Goal: Transaction & Acquisition: Purchase product/service

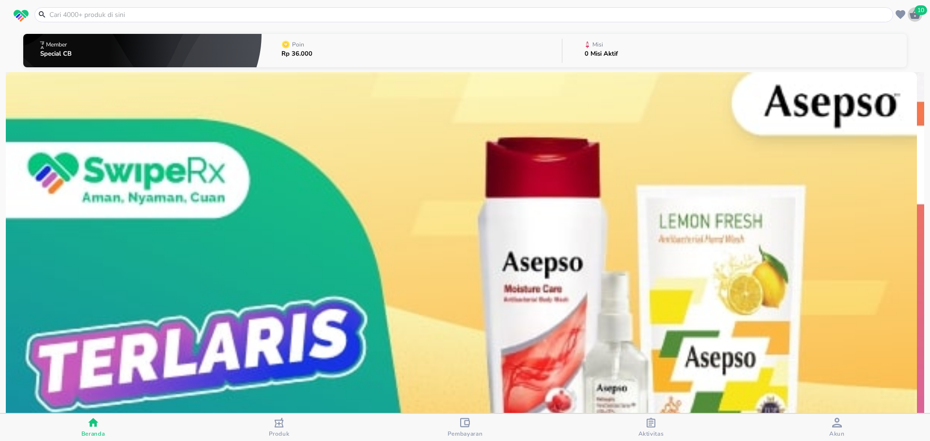
click at [912, 9] on icon "button" at bounding box center [915, 15] width 12 height 12
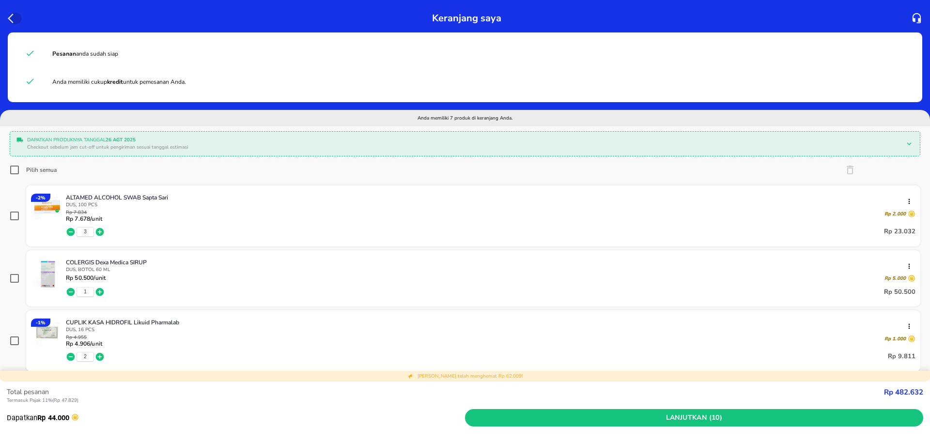
click at [8, 13] on icon "button" at bounding box center [14, 19] width 12 height 12
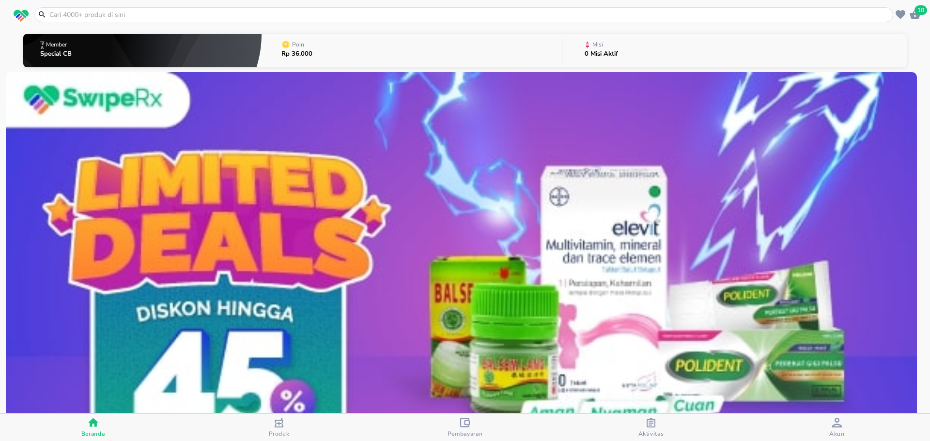
click at [104, 18] on input "text" at bounding box center [469, 15] width 842 height 10
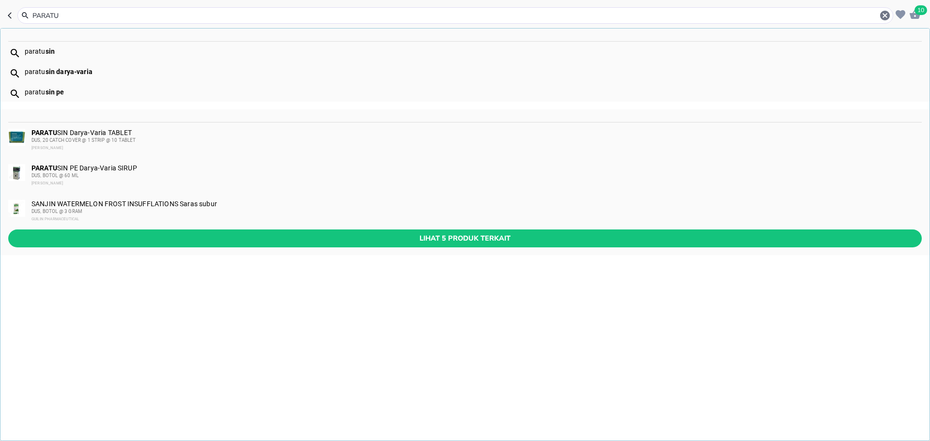
type input "PARATU"
click at [123, 134] on div "PARATU SIN Darya-Varia TABLET DUS, 20 CATCH COVER @ 1 STRIP @ 10 TABLET [PERSON…" at bounding box center [475, 140] width 889 height 23
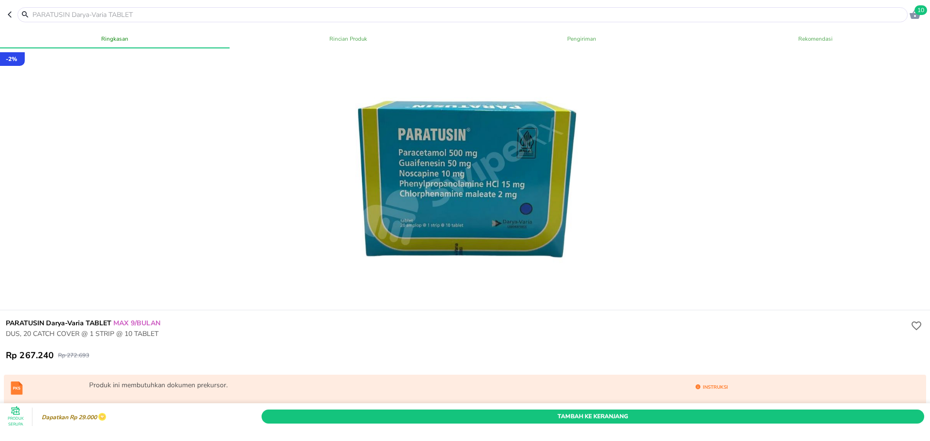
click at [10, 16] on icon "button" at bounding box center [10, 15] width 4 height 6
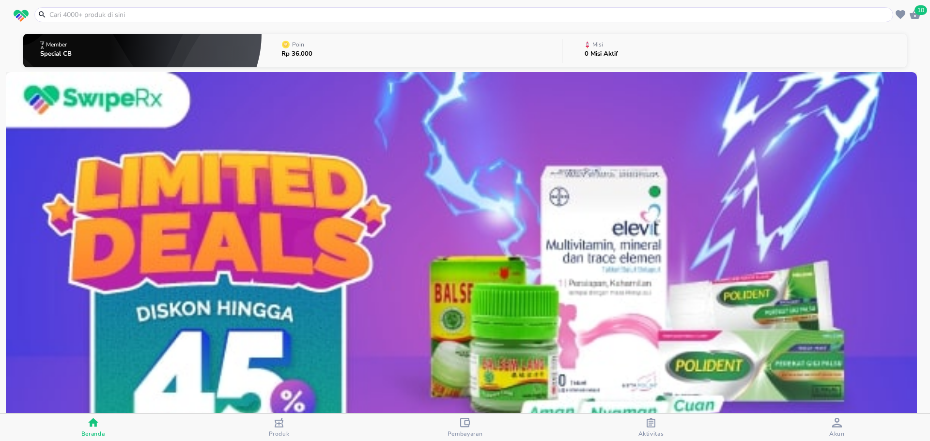
click at [91, 16] on input "text" at bounding box center [469, 15] width 842 height 10
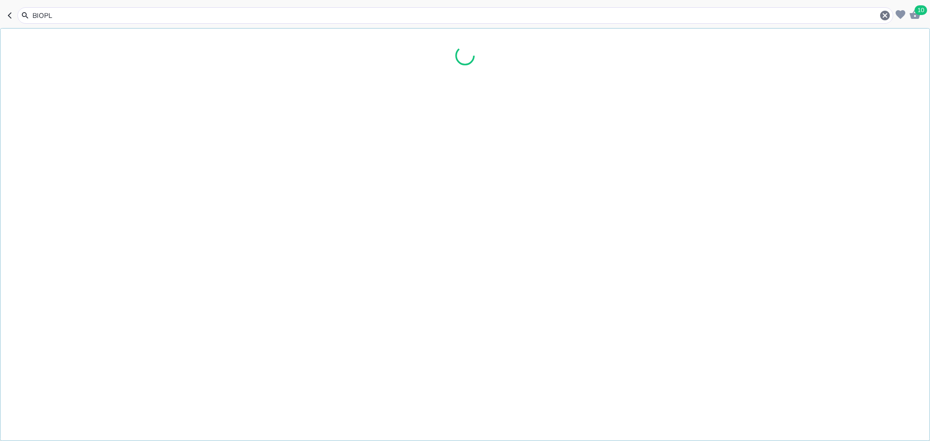
type input "BIOPLA"
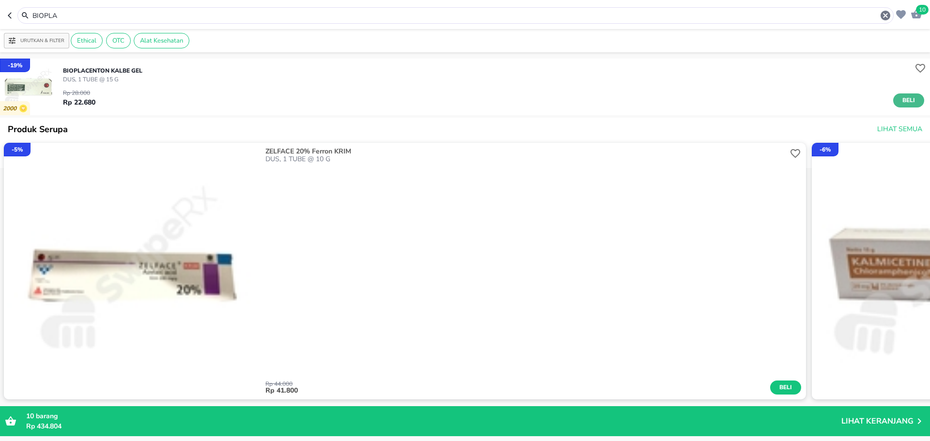
click at [901, 97] on span "Beli" at bounding box center [909, 100] width 16 height 10
drag, startPoint x: 4, startPoint y: 13, endPoint x: 192, endPoint y: 15, distance: 188.0
click at [192, 15] on input "BIOPLA" at bounding box center [455, 16] width 848 height 10
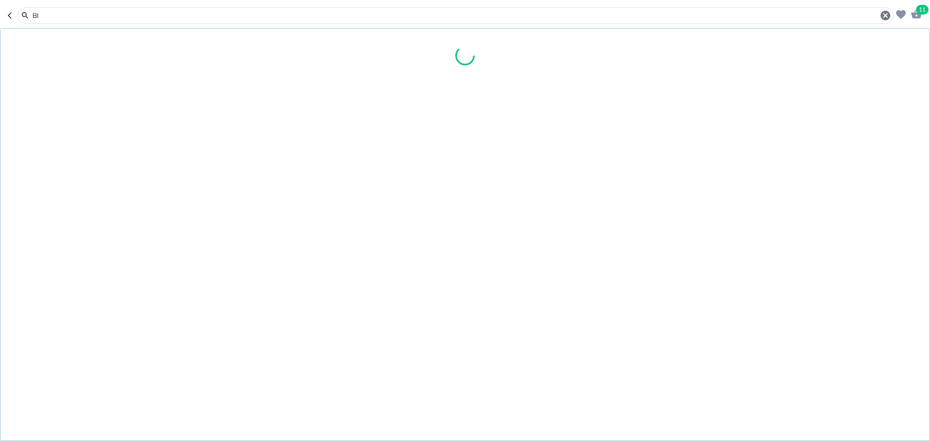
type input "B"
type input "NORAGES"
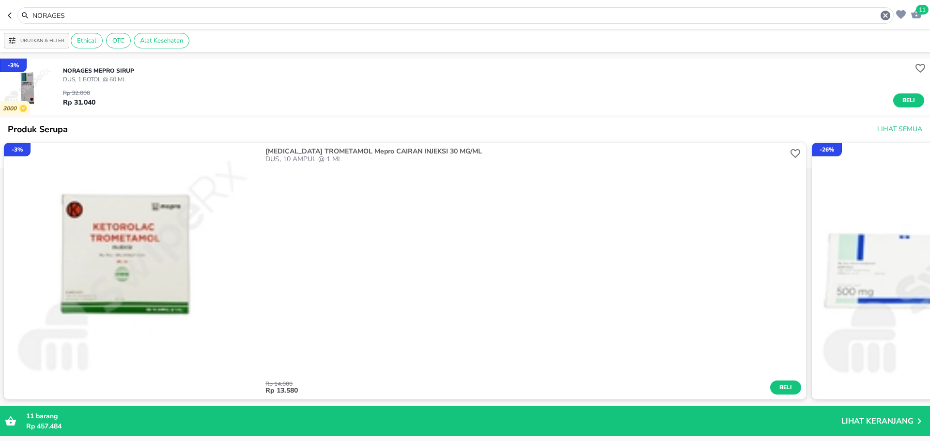
drag, startPoint x: 107, startPoint y: 18, endPoint x: 16, endPoint y: 13, distance: 90.3
click at [16, 13] on div "NORAGES" at bounding box center [451, 15] width 886 height 16
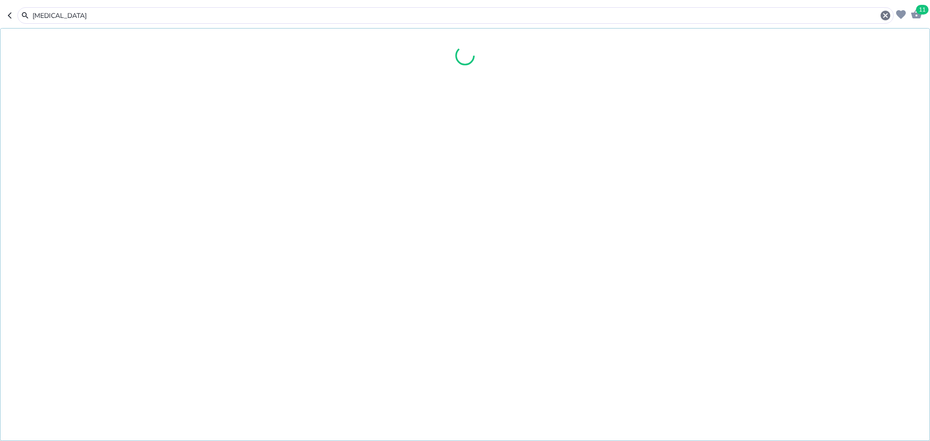
type input "[MEDICAL_DATA]"
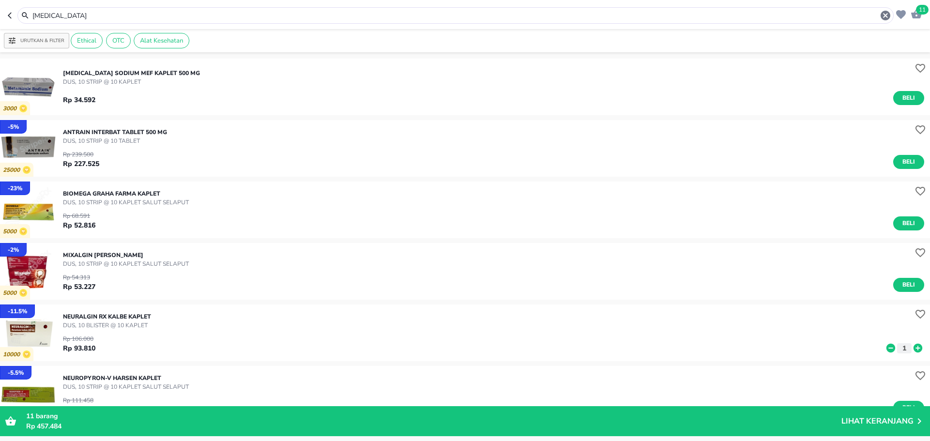
drag, startPoint x: 108, startPoint y: 8, endPoint x: 0, endPoint y: 21, distance: 108.8
click at [0, 21] on header "11 [MEDICAL_DATA]" at bounding box center [465, 14] width 930 height 29
drag, startPoint x: 78, startPoint y: 13, endPoint x: 0, endPoint y: 29, distance: 79.2
click at [0, 29] on div "11 [MEDICAL_DATA] Urutkan & Filter Ethical OTC Alat Kesehatan 3000 [MEDICAL_DAT…" at bounding box center [465, 220] width 930 height 441
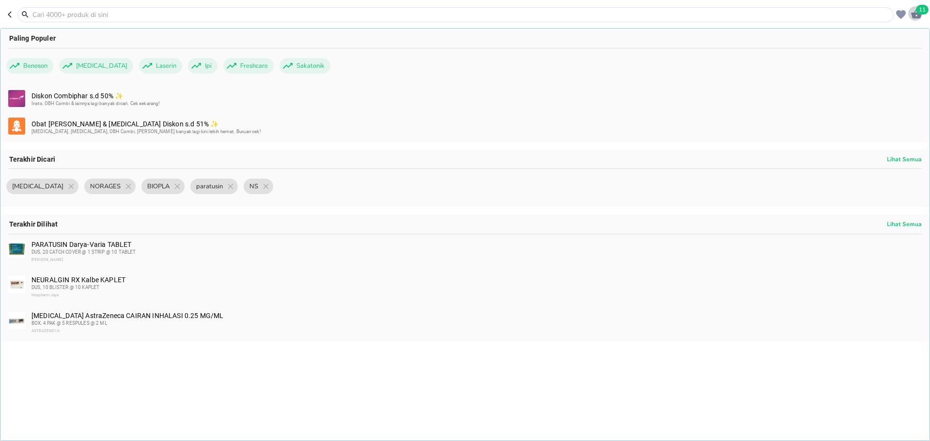
click at [922, 9] on span "11" at bounding box center [922, 10] width 13 height 10
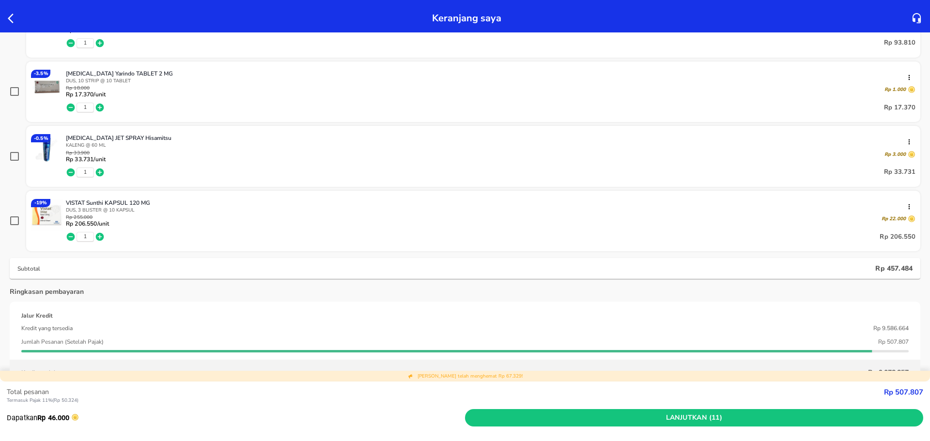
scroll to position [388, 0]
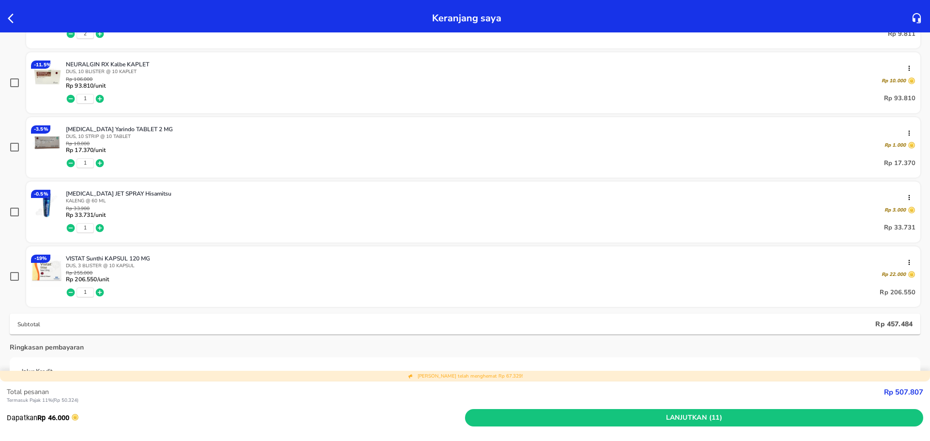
click at [11, 12] on div at bounding box center [15, 18] width 18 height 16
click at [11, 16] on icon "button" at bounding box center [11, 19] width 6 height 10
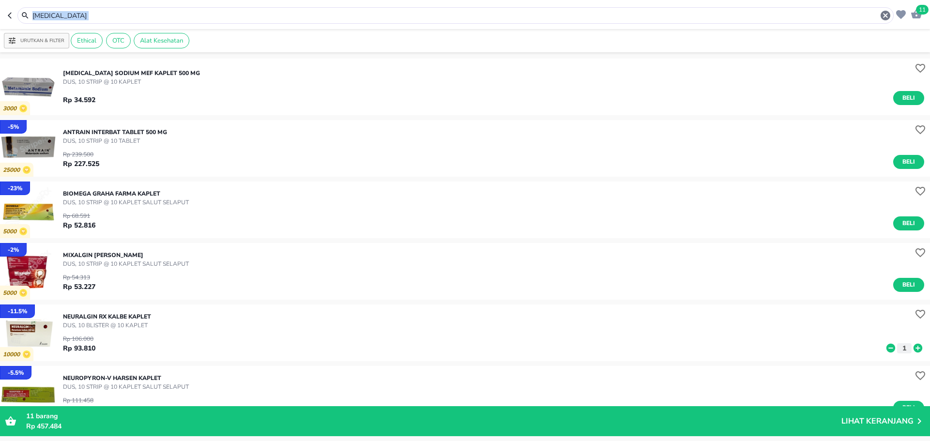
drag, startPoint x: 81, startPoint y: 9, endPoint x: 0, endPoint y: 34, distance: 84.6
click at [0, 34] on div "11 [MEDICAL_DATA] Urutkan & Filter Ethical OTC Alat Kesehatan 3000 [MEDICAL_DAT…" at bounding box center [465, 220] width 930 height 441
click at [9, 13] on icon "button" at bounding box center [12, 16] width 8 height 8
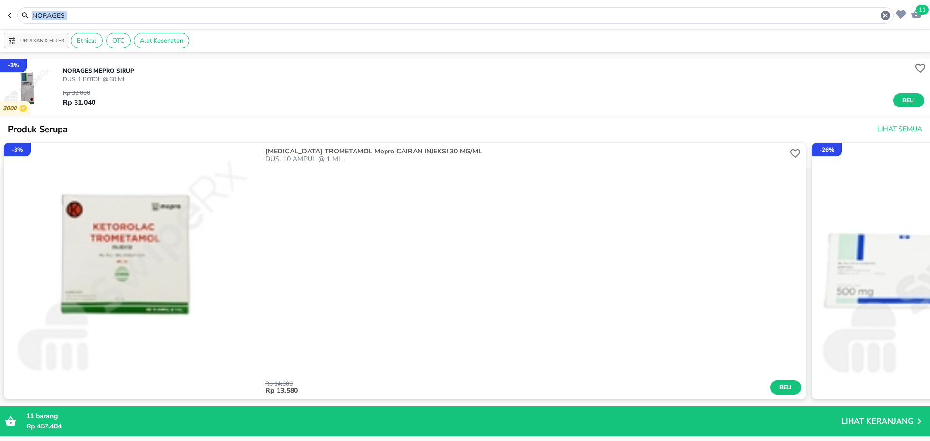
click at [10, 16] on icon "button" at bounding box center [10, 15] width 4 height 6
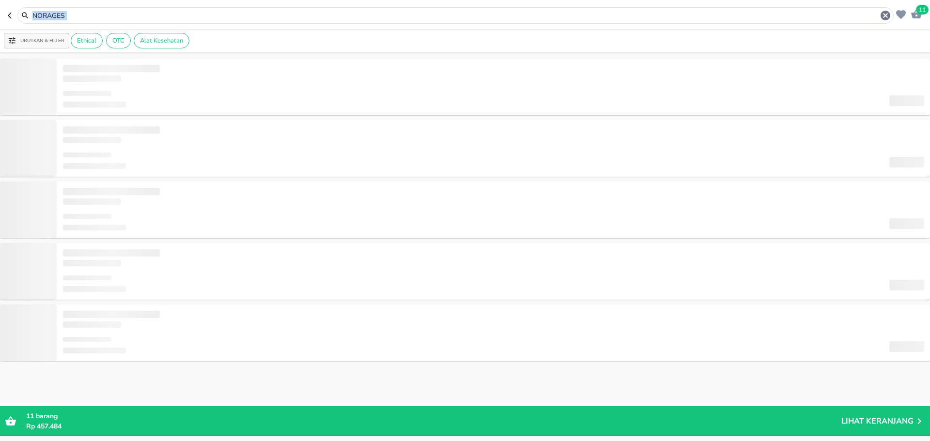
type input "BIOPLA"
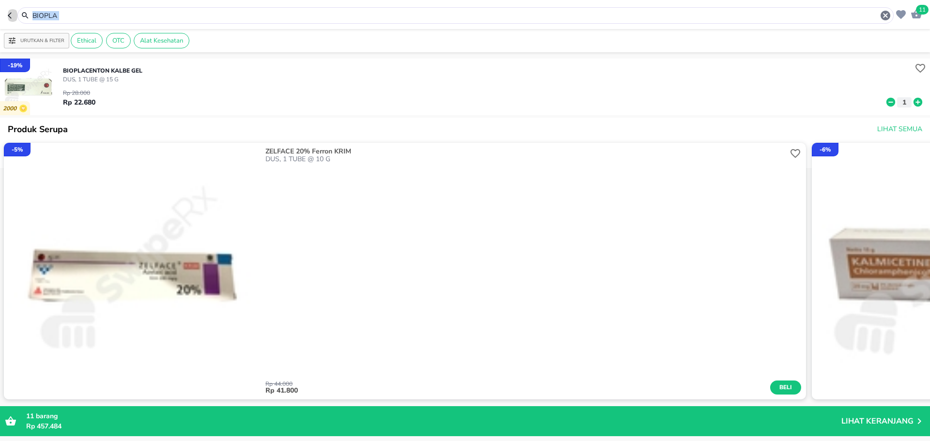
click at [12, 16] on icon "button" at bounding box center [12, 16] width 8 height 8
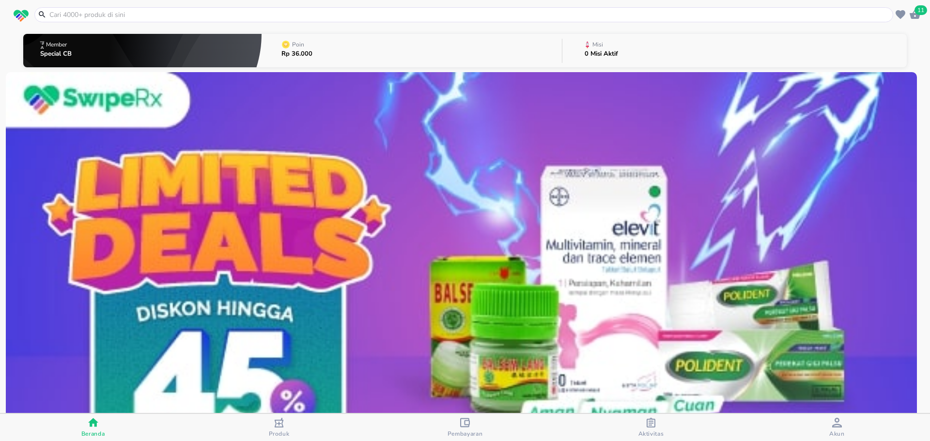
drag, startPoint x: 56, startPoint y: 13, endPoint x: 84, endPoint y: 18, distance: 28.7
click at [56, 13] on input "text" at bounding box center [469, 15] width 842 height 10
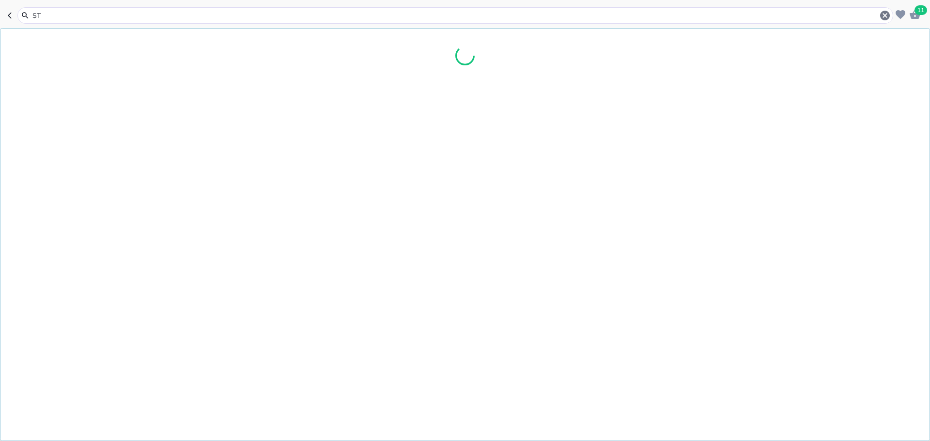
type input "S"
type input "K"
type input "C"
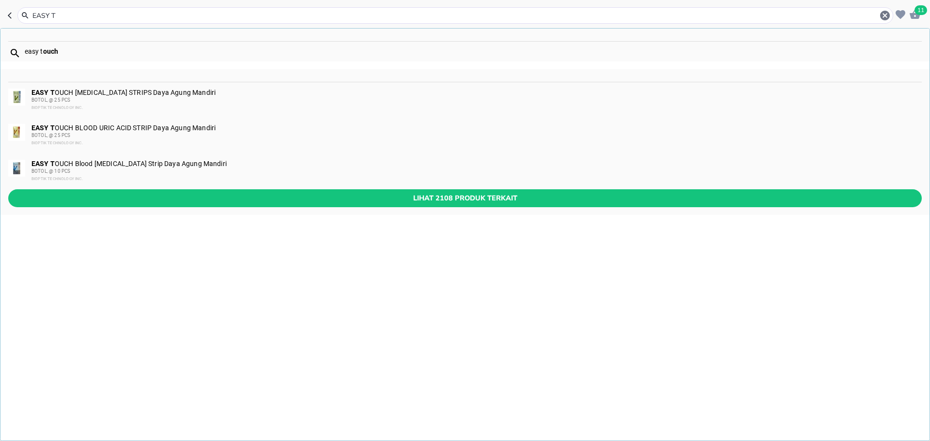
type input "EASY T"
click at [85, 170] on div "BOTOL, @ 10 PCS" at bounding box center [475, 172] width 889 height 8
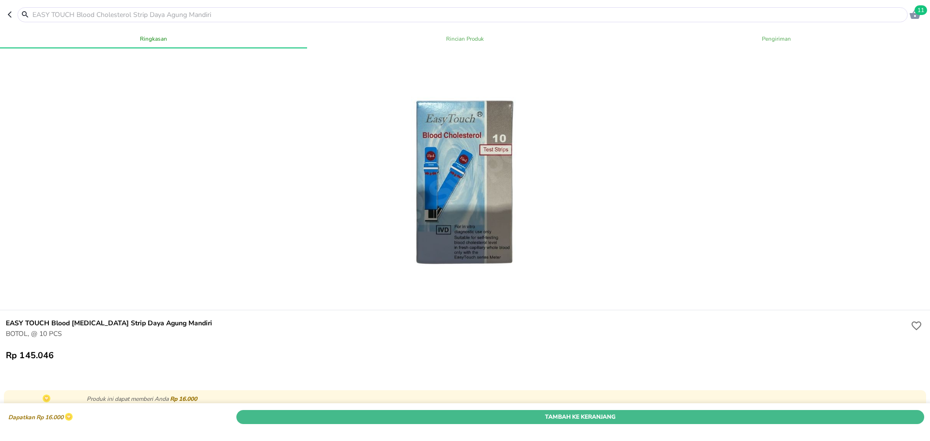
click at [419, 412] on span "Tambah Ke Keranjang" at bounding box center [580, 417] width 673 height 10
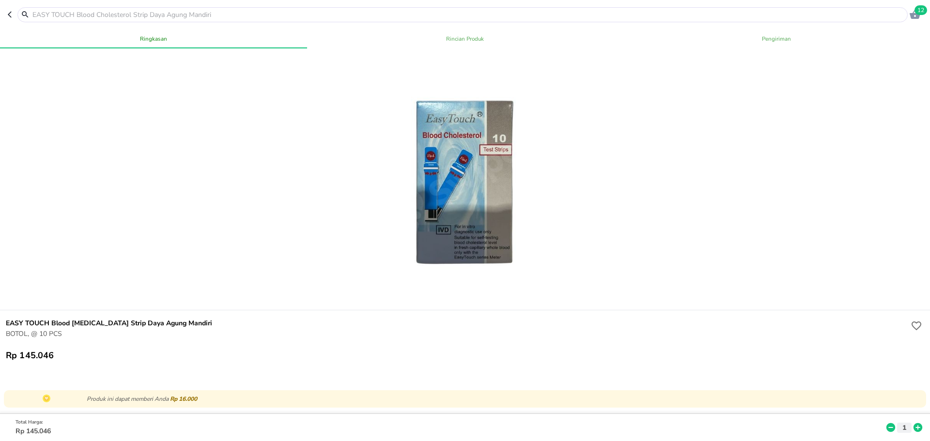
click at [8, 10] on div at bounding box center [458, 14] width 900 height 15
click at [10, 14] on icon "button" at bounding box center [10, 15] width 4 height 6
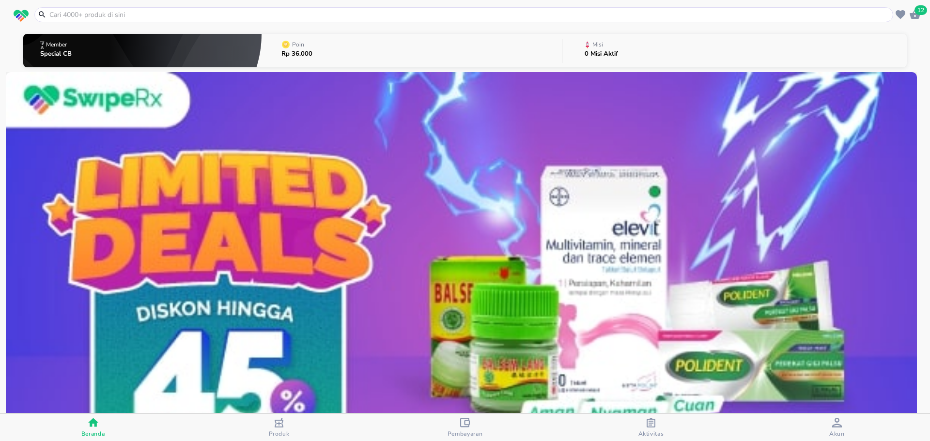
click at [77, 17] on input "text" at bounding box center [469, 15] width 842 height 10
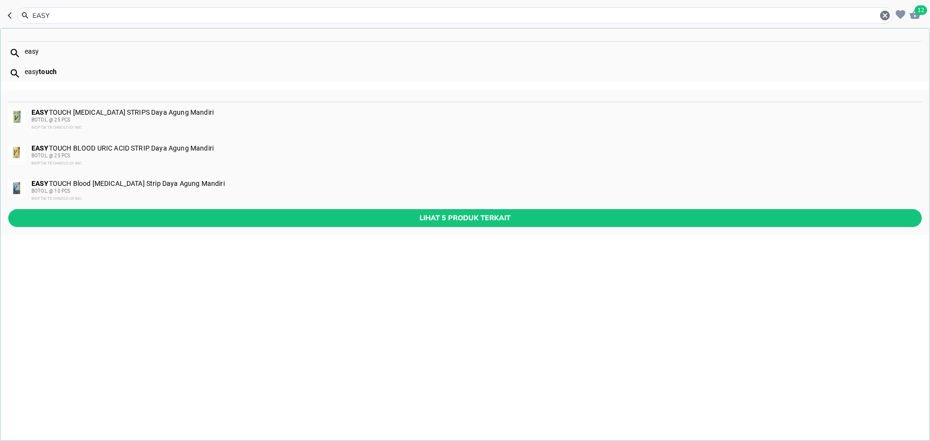
type input "EASY"
click at [51, 119] on span "BOTOL, @ 25 PCS" at bounding box center [50, 119] width 39 height 5
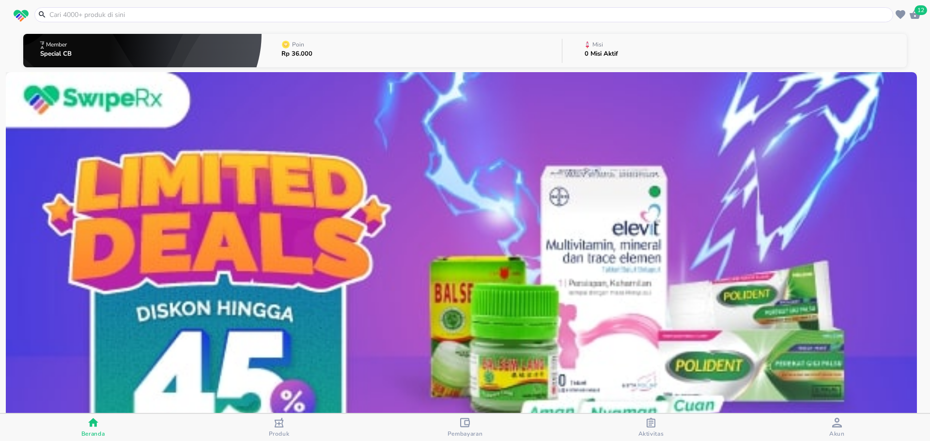
click at [107, 14] on input "text" at bounding box center [469, 15] width 842 height 10
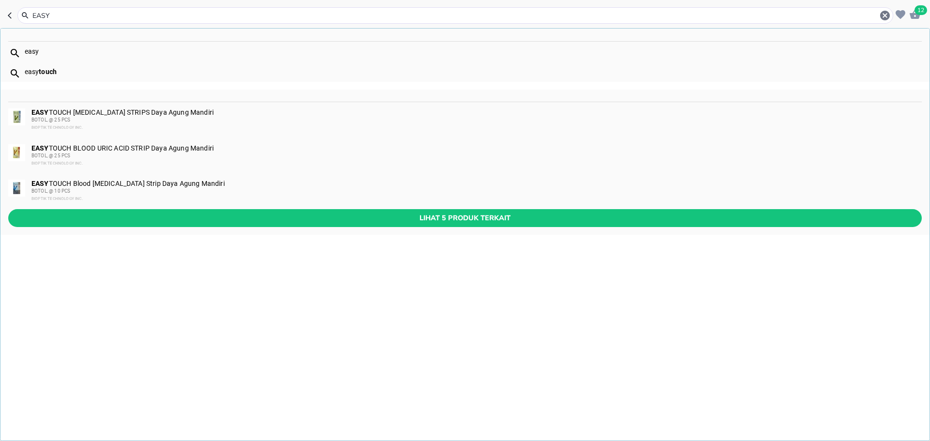
type input "EASY"
click at [97, 161] on div "BIOPTIK TECHNOLOGY INC." at bounding box center [475, 164] width 889 height 8
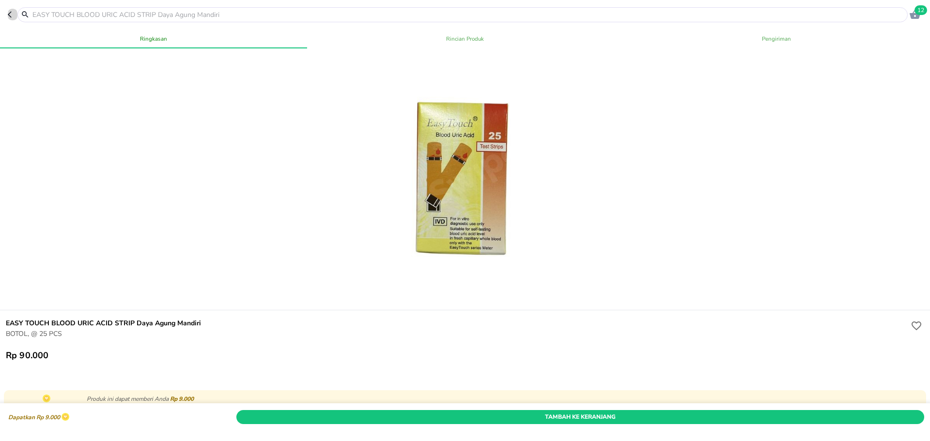
click at [9, 16] on icon "button" at bounding box center [10, 15] width 4 height 6
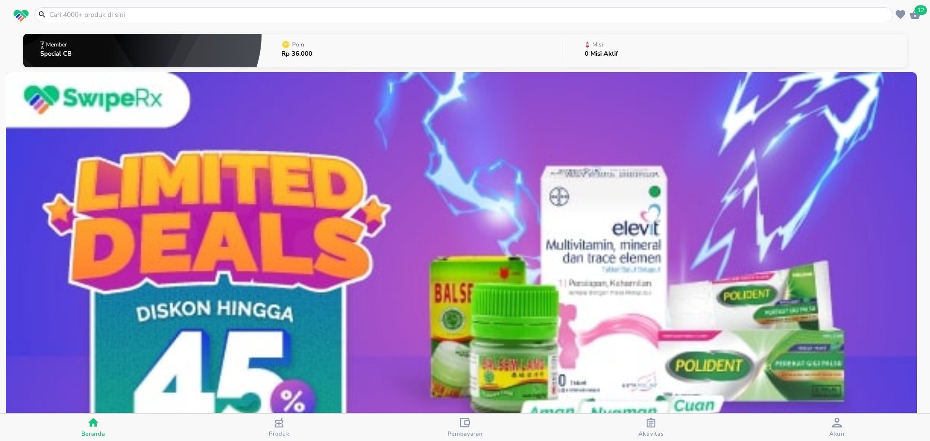
click at [81, 14] on input "text" at bounding box center [469, 15] width 842 height 10
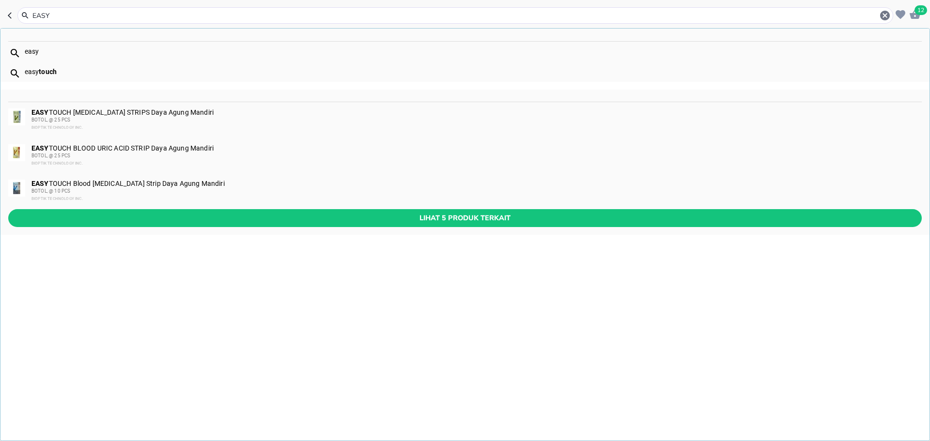
type input "EASY"
click at [95, 184] on div "EASY TOUCH Blood [MEDICAL_DATA] Strip Daya Agung Mandiri BOTOL, @ 10 PCS BIOPTI…" at bounding box center [475, 191] width 889 height 23
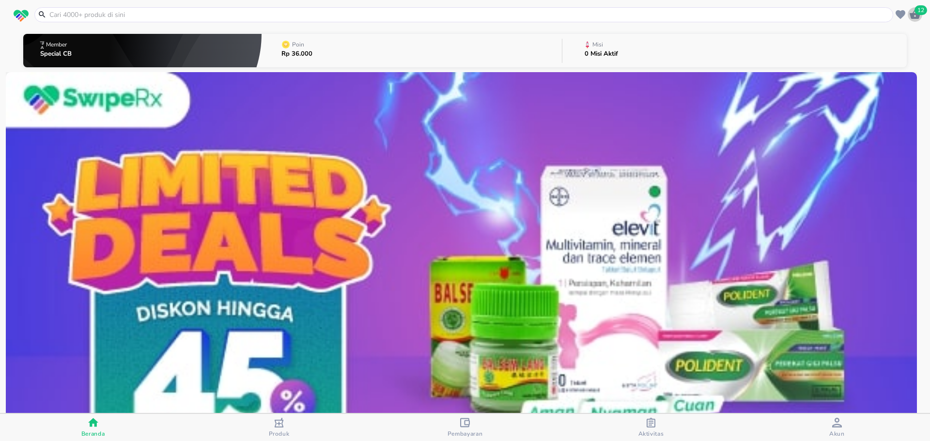
click at [918, 8] on span "12" at bounding box center [921, 10] width 13 height 10
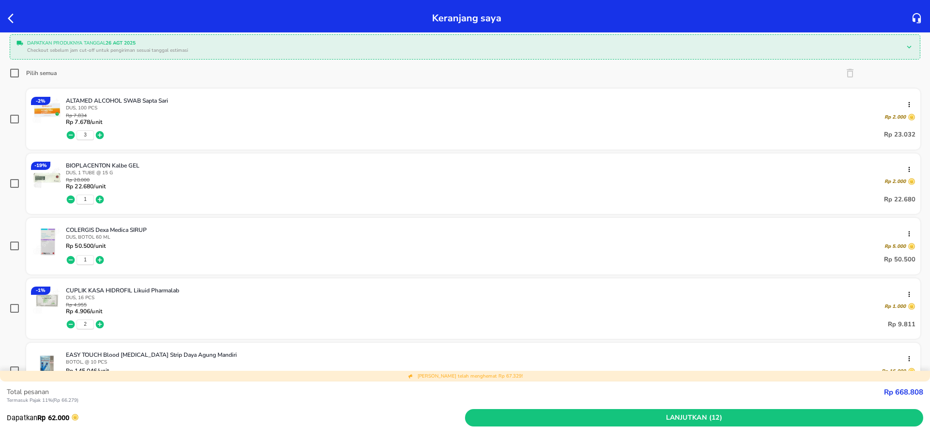
scroll to position [145, 0]
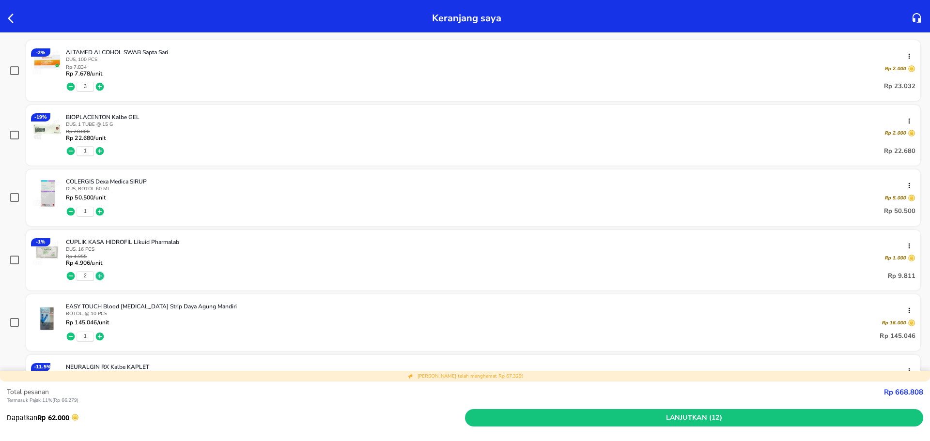
click at [101, 275] on icon "button" at bounding box center [100, 276] width 8 height 8
click at [7, 12] on div at bounding box center [15, 18] width 18 height 16
click at [12, 16] on icon "button" at bounding box center [14, 19] width 12 height 12
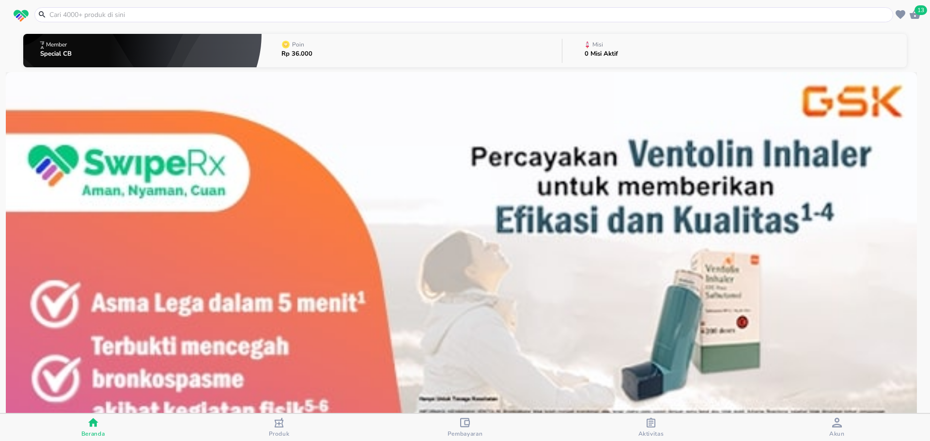
click at [127, 17] on input "text" at bounding box center [469, 15] width 842 height 10
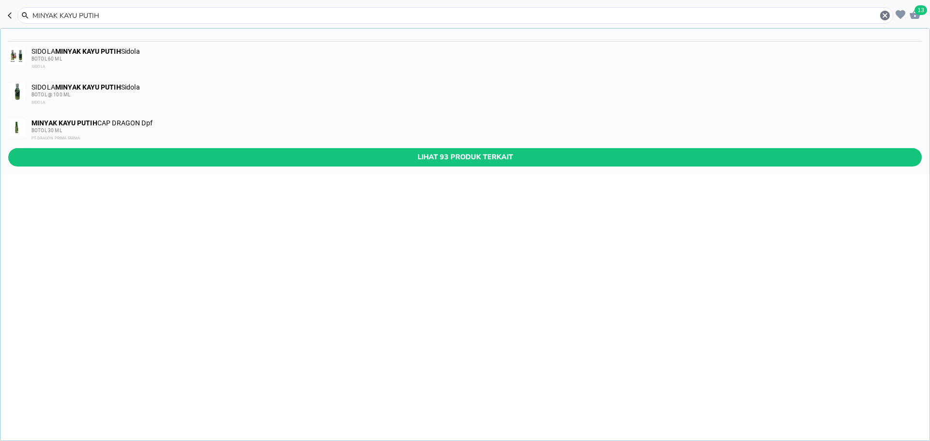
drag, startPoint x: 102, startPoint y: 17, endPoint x: 87, endPoint y: 19, distance: 15.6
click at [87, 19] on input "MINYAK KAYU PUTIH" at bounding box center [455, 16] width 848 height 10
type input "MINYAK KAYU CAP LANG"
click at [19, 89] on img at bounding box center [16, 91] width 17 height 17
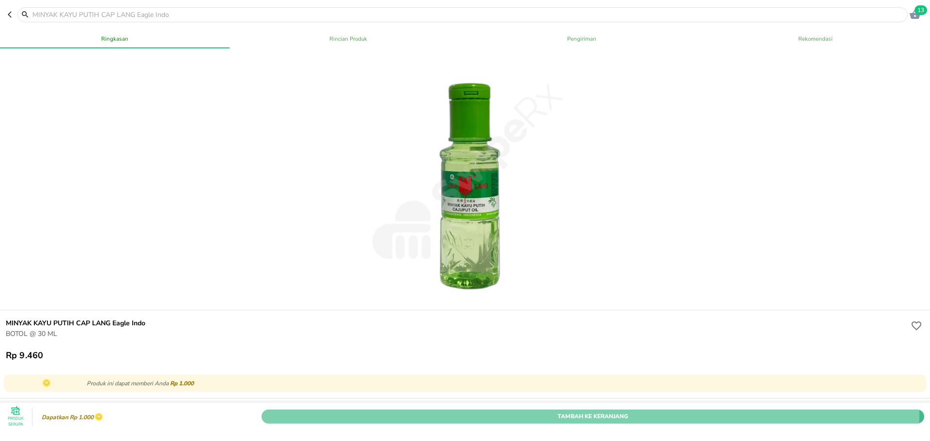
click at [370, 412] on span "Tambah Ke Keranjang" at bounding box center [593, 417] width 648 height 10
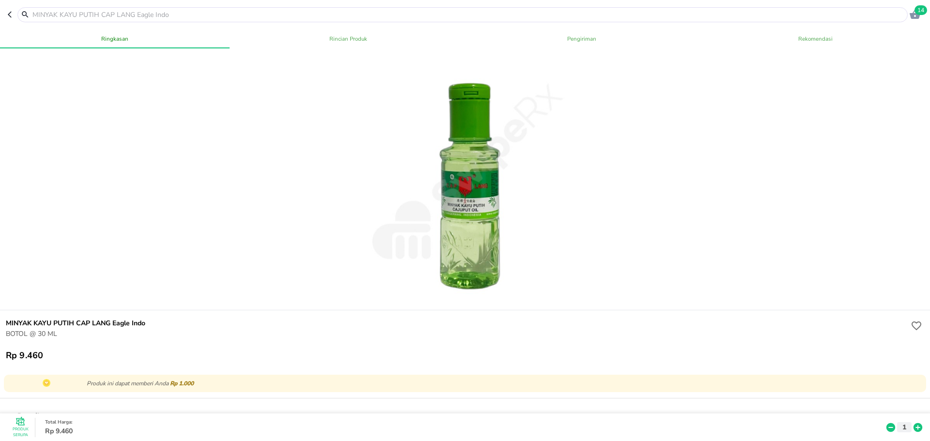
click at [924, 11] on span "14" at bounding box center [921, 10] width 13 height 10
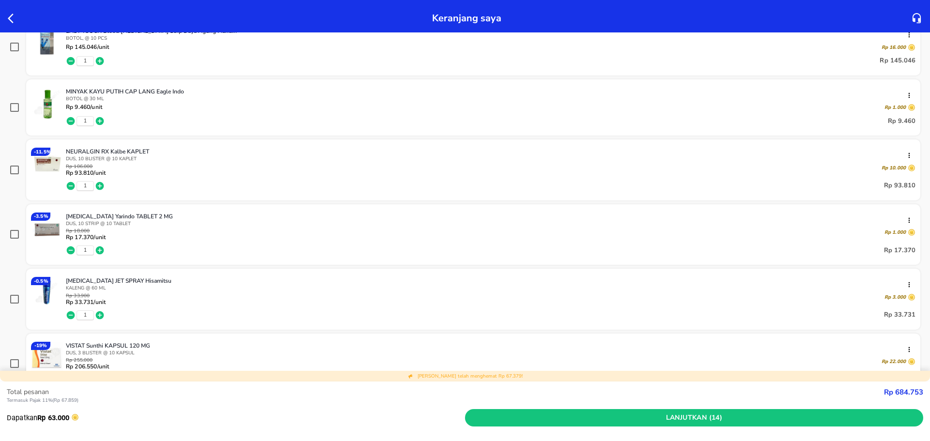
scroll to position [436, 0]
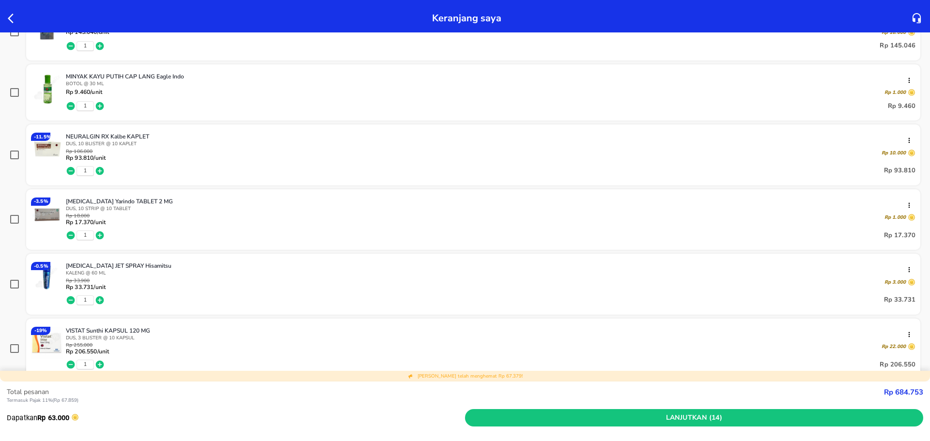
click at [98, 102] on icon "button" at bounding box center [100, 106] width 10 height 10
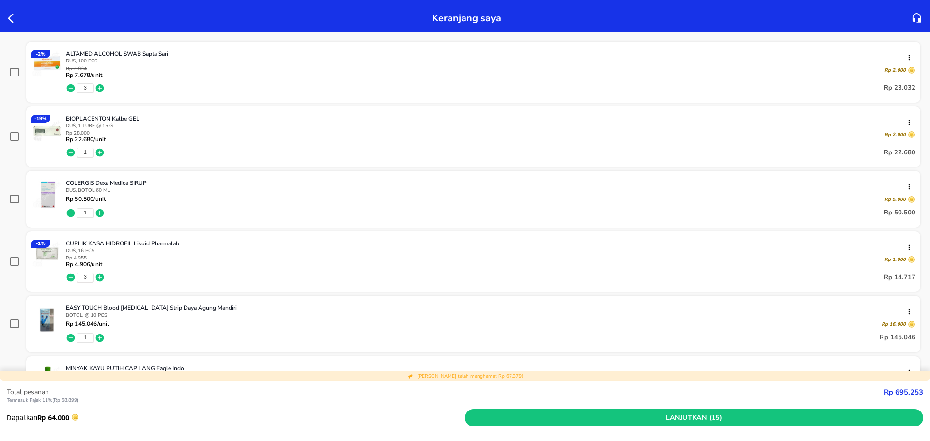
scroll to position [0, 0]
